Goal: Check status: Check status

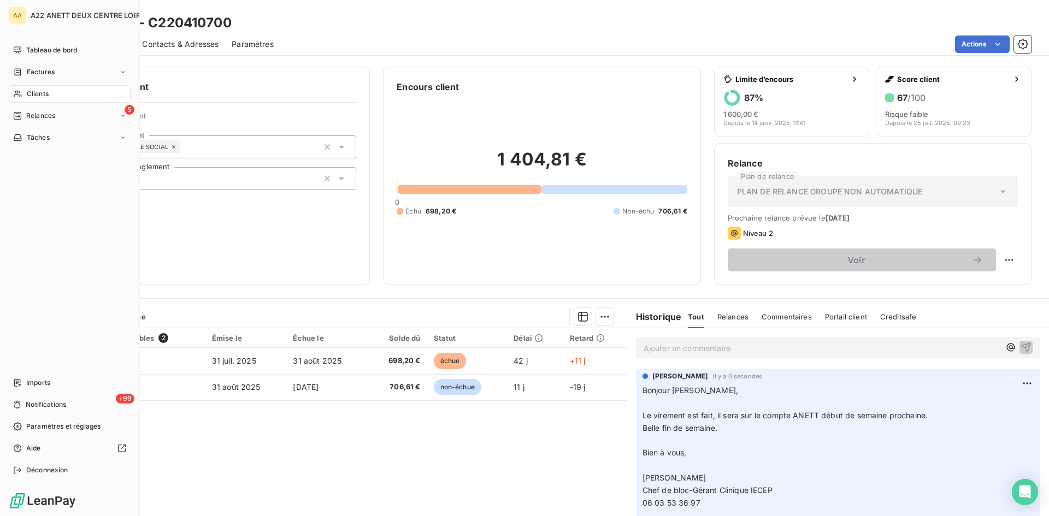
click at [43, 94] on span "Clients" at bounding box center [38, 94] width 22 height 10
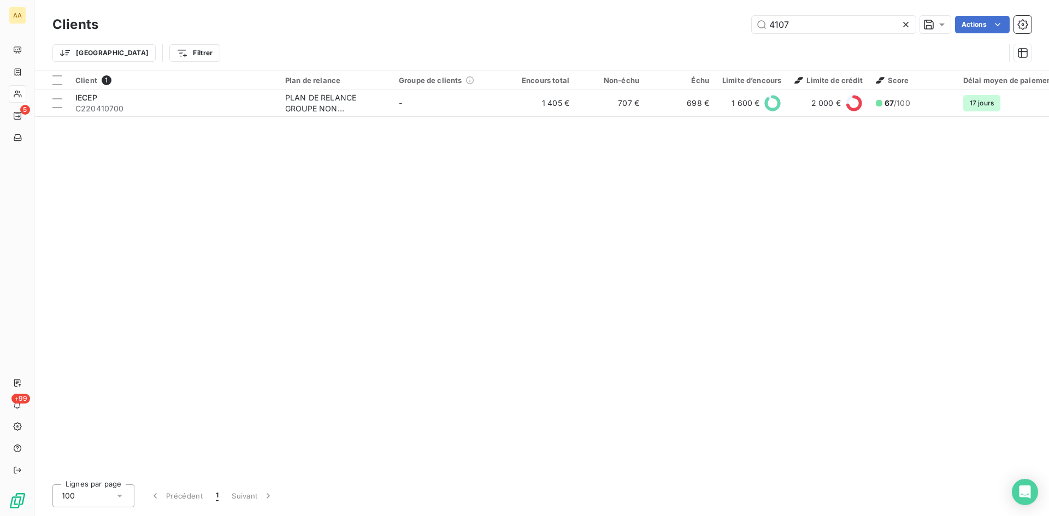
drag, startPoint x: 804, startPoint y: 24, endPoint x: 739, endPoint y: 30, distance: 64.8
click at [742, 31] on div "4107 Actions" at bounding box center [571, 24] width 920 height 17
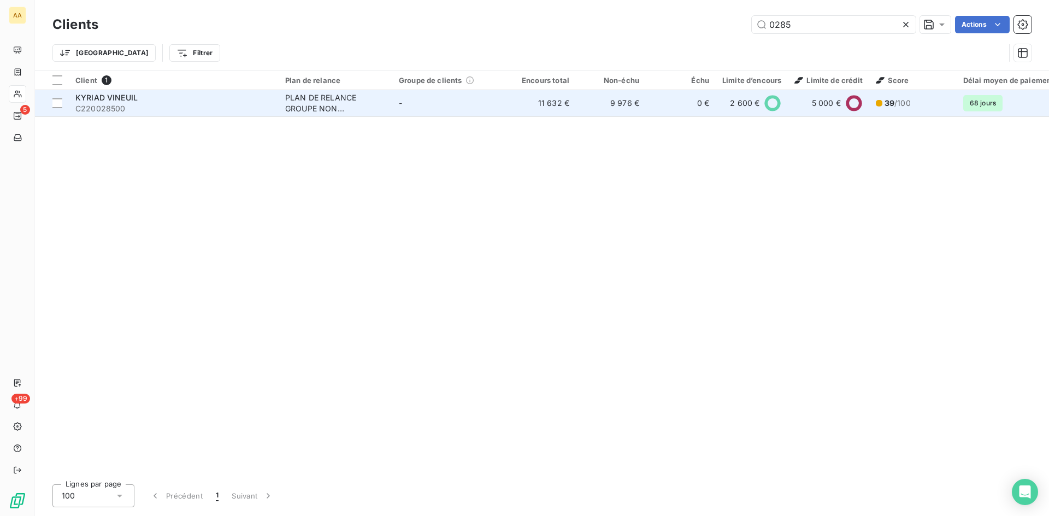
type input "0285"
click at [318, 98] on div "PLAN DE RELANCE GROUPE NON AUTOMATIQUE" at bounding box center [335, 103] width 101 height 22
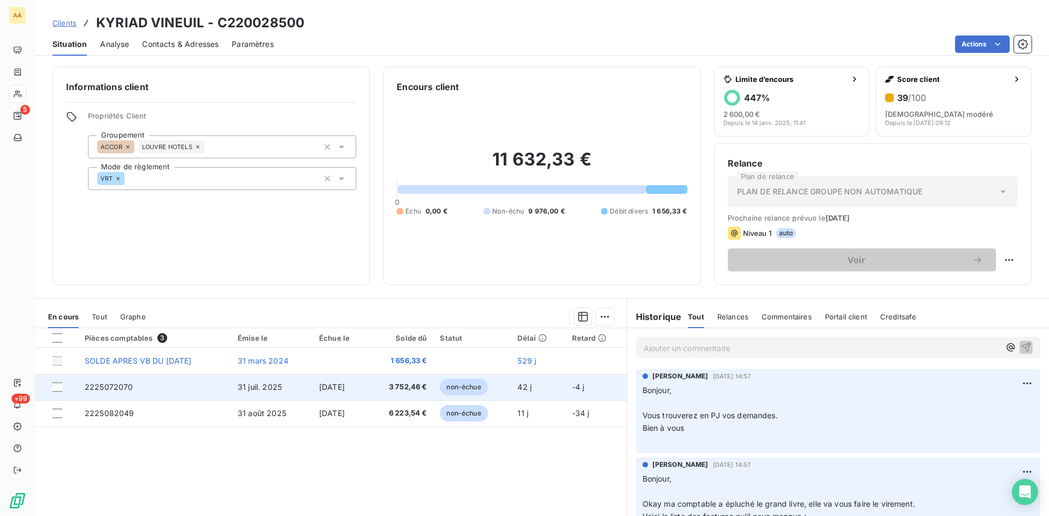
click at [114, 386] on span "2225072070" at bounding box center [109, 387] width 49 height 9
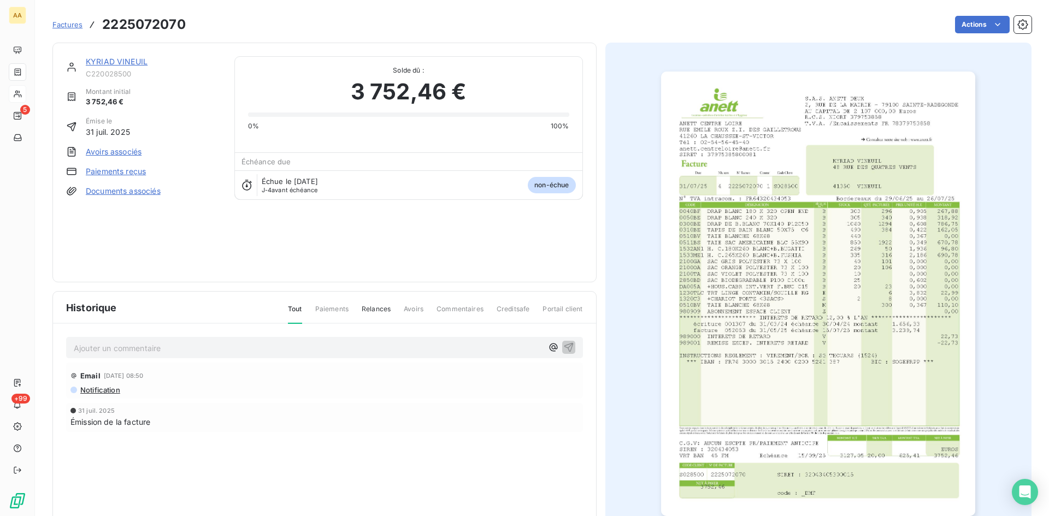
click at [771, 268] on img "button" at bounding box center [818, 294] width 314 height 445
